Goal: Task Accomplishment & Management: Manage account settings

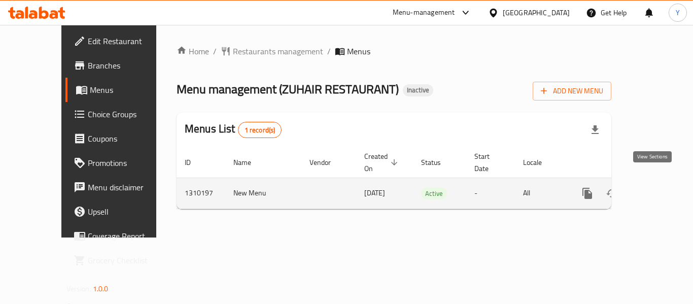
click at [656, 189] on icon "enhanced table" at bounding box center [660, 193] width 9 height 9
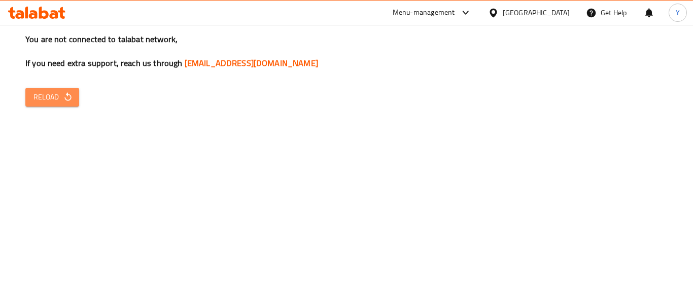
click at [61, 99] on span "Reload" at bounding box center [52, 97] width 38 height 13
click at [54, 89] on button "Reload" at bounding box center [52, 97] width 54 height 19
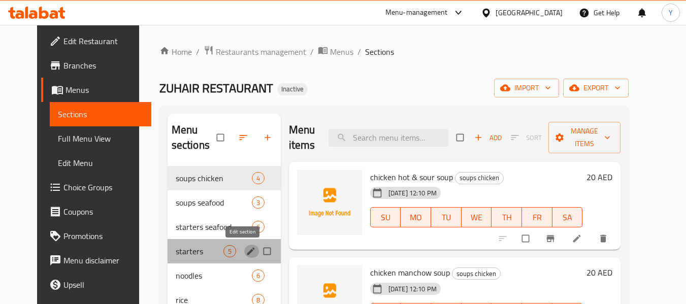
click at [247, 251] on icon "edit" at bounding box center [251, 251] width 8 height 8
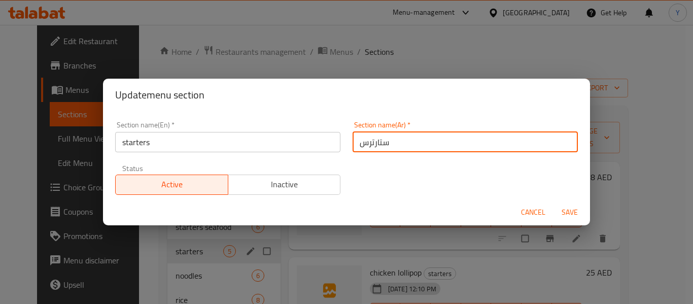
click at [400, 139] on input "ستارترس" at bounding box center [465, 142] width 225 height 20
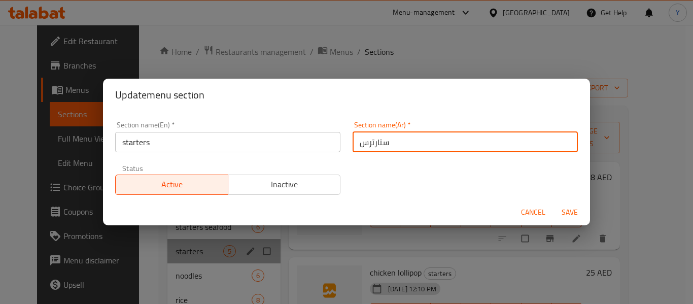
click at [400, 139] on input "ستارترس" at bounding box center [465, 142] width 225 height 20
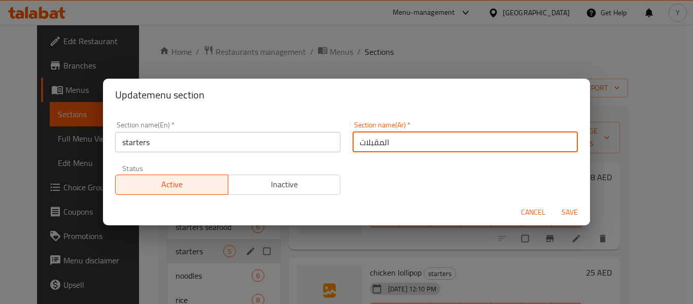
type input "المقبلات"
click at [554, 203] on button "Save" at bounding box center [570, 212] width 32 height 19
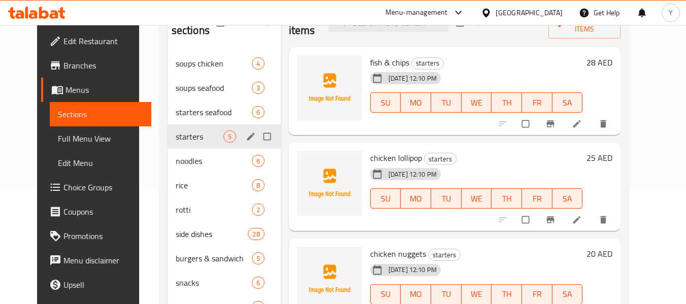
scroll to position [114, 0]
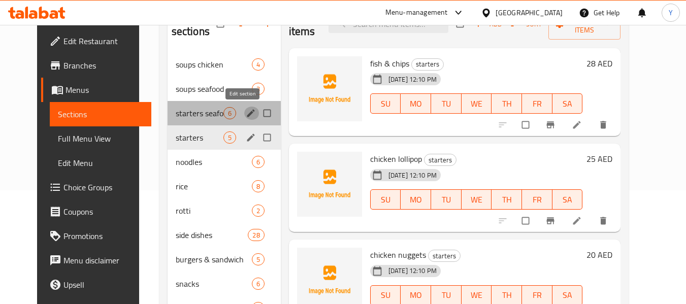
click at [247, 116] on icon "edit" at bounding box center [251, 113] width 8 height 8
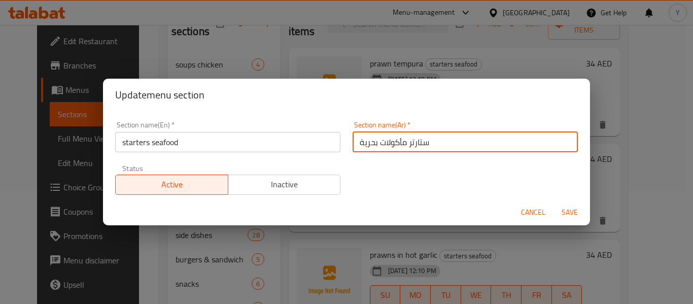
click at [415, 143] on input "ستارتر مأكولات بحرية" at bounding box center [465, 142] width 225 height 20
click at [374, 145] on input "مقبلات المأكولات بحرية" at bounding box center [465, 142] width 225 height 20
type input "مقبلات المأكولات البحرية"
click at [554, 203] on button "Save" at bounding box center [570, 212] width 32 height 19
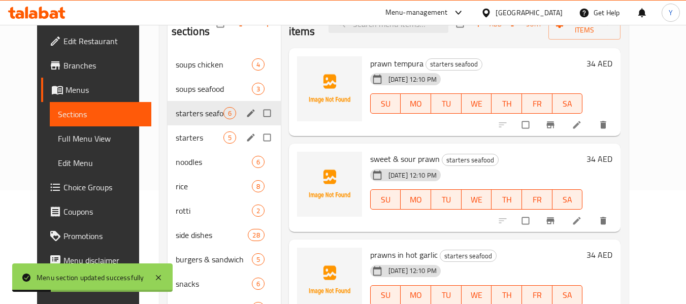
click at [375, 142] on div "Menu items Add Sort Manage items prawn tempura starters seafood 07-09-2025 12:1…" at bounding box center [451, 198] width 340 height 397
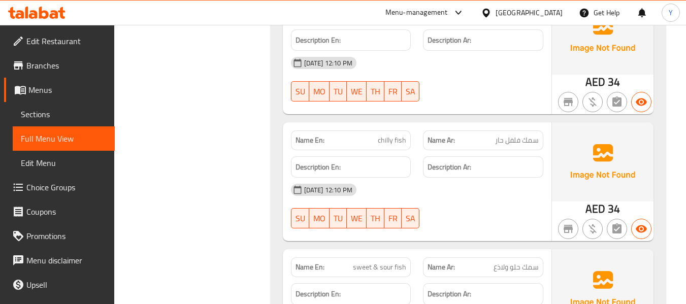
scroll to position [1561, 0]
